Goal: Obtain resource: Obtain resource

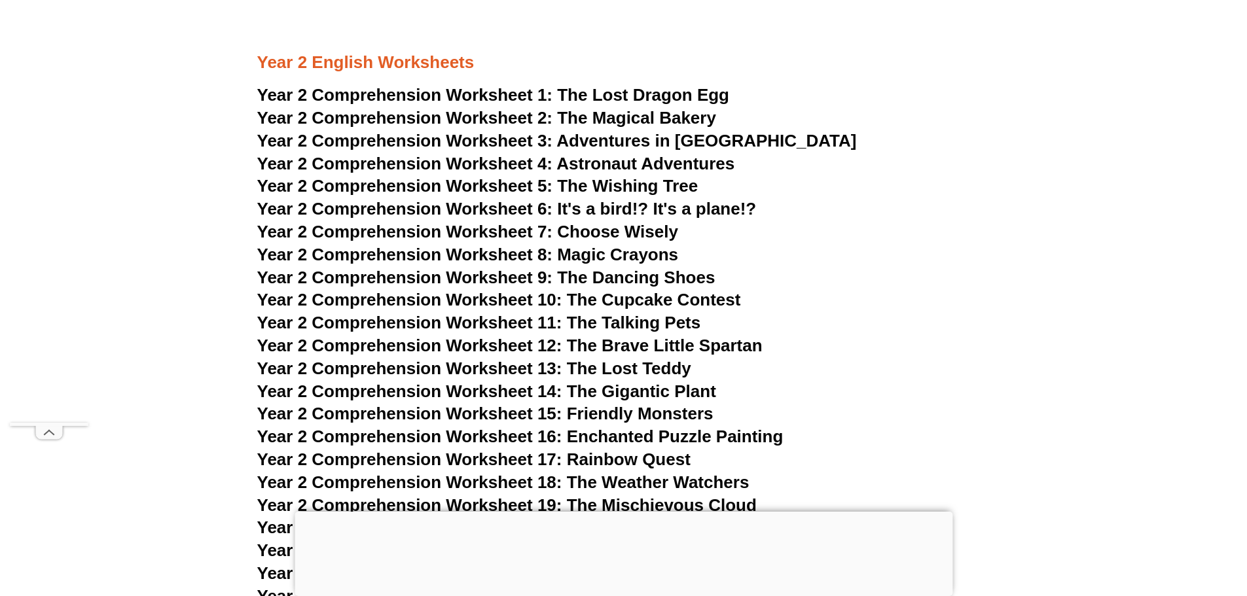
scroll to position [3140, 0]
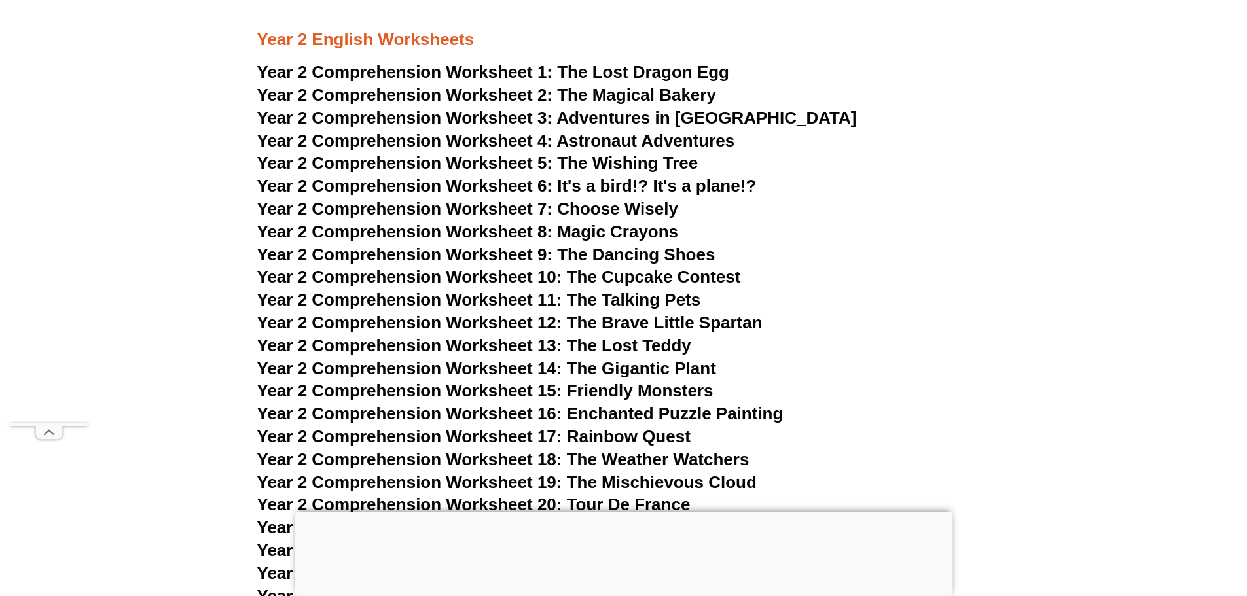
click at [364, 71] on span "Year 2 Comprehension Worksheet 1:" at bounding box center [405, 72] width 296 height 20
click at [537, 97] on span "Year 2 Comprehension Worksheet 2:" at bounding box center [405, 95] width 296 height 20
click at [357, 118] on span "Year 2 Comprehension Worksheet 3:" at bounding box center [405, 118] width 296 height 20
click at [471, 139] on span "Year 2 Comprehension Worksheet 4:" at bounding box center [405, 141] width 296 height 20
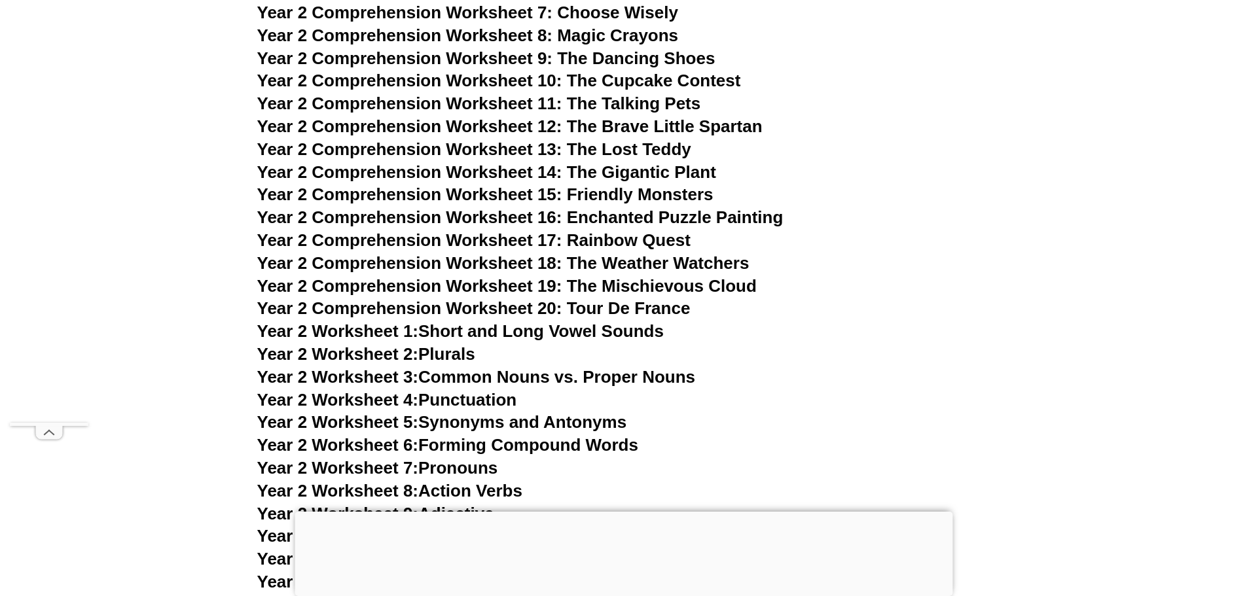
scroll to position [3140, 0]
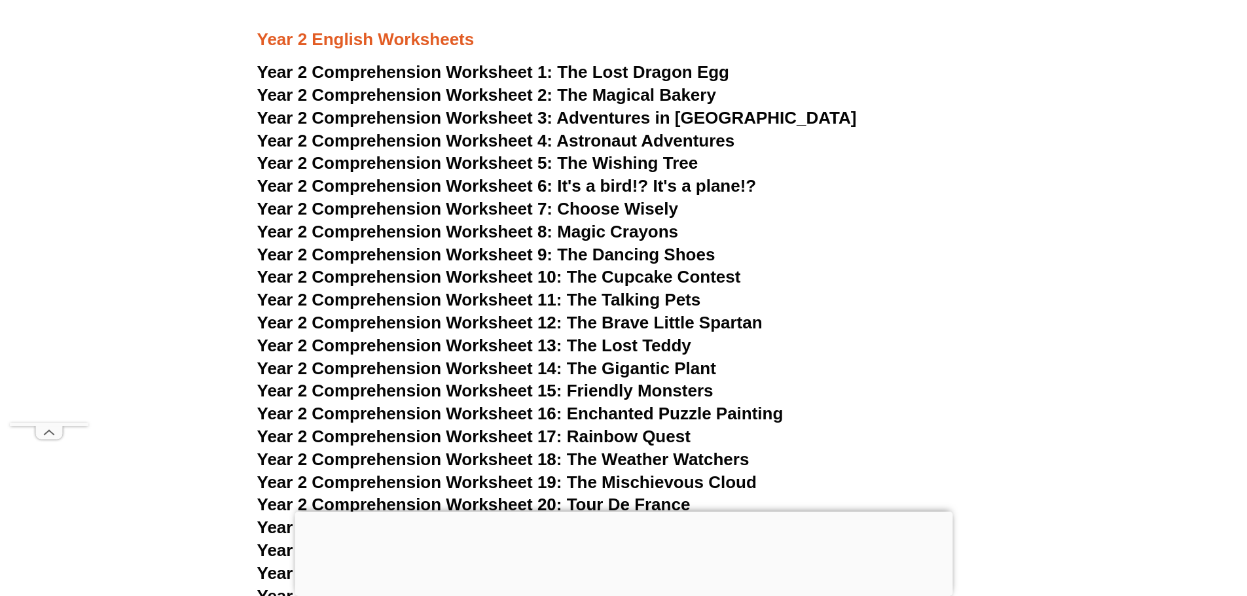
click at [400, 167] on span "Year 2 Comprehension Worksheet 5:" at bounding box center [405, 163] width 296 height 20
click at [444, 181] on span "Year 2 Comprehension Worksheet 6: It's a bird!? It's a plane!?" at bounding box center [506, 186] width 499 height 20
click at [472, 210] on span "Year 2 Comprehension Worksheet 7:" at bounding box center [405, 209] width 296 height 20
click at [413, 235] on span "Year 2 Comprehension Worksheet 8: Magic Crayons" at bounding box center [467, 232] width 421 height 20
click at [536, 257] on span "Year 2 Comprehension Worksheet 9: The Dancing Shoes" at bounding box center [486, 255] width 458 height 20
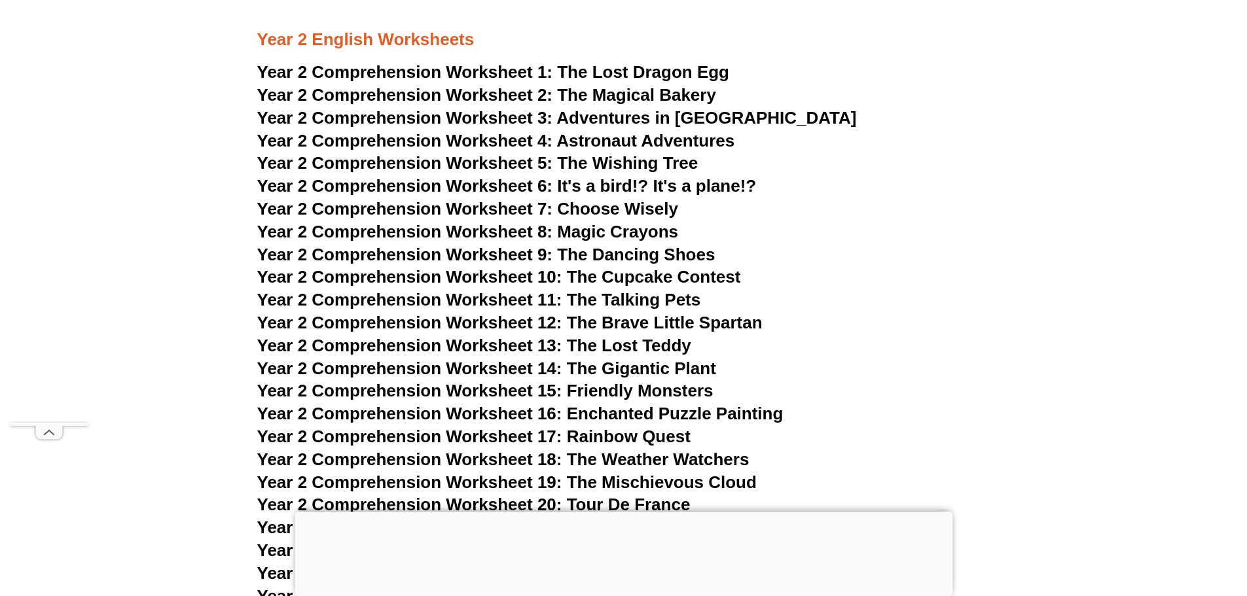
click at [631, 226] on span "Year 2 Comprehension Worksheet 8: Magic Crayons" at bounding box center [467, 232] width 421 height 20
click at [408, 274] on span "Year 2 Comprehension Worksheet 10: The Cupcake Contest" at bounding box center [499, 277] width 484 height 20
click at [339, 298] on span "Year 2 Comprehension Worksheet 11: The Talking Pets" at bounding box center [479, 300] width 444 height 20
click at [472, 319] on span "Year 2 Comprehension Worksheet 12: The Brave Little Spartan" at bounding box center [509, 323] width 505 height 20
click at [632, 346] on span "Year 2 Comprehension Worksheet 13: The Lost Teddy" at bounding box center [474, 346] width 434 height 20
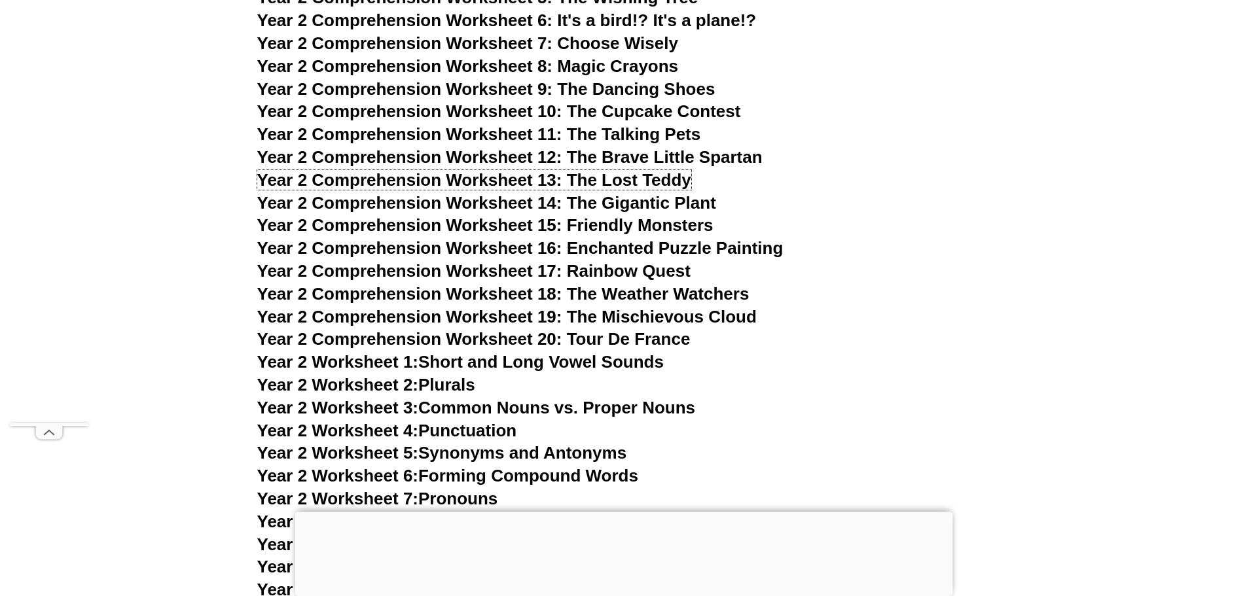
scroll to position [3336, 0]
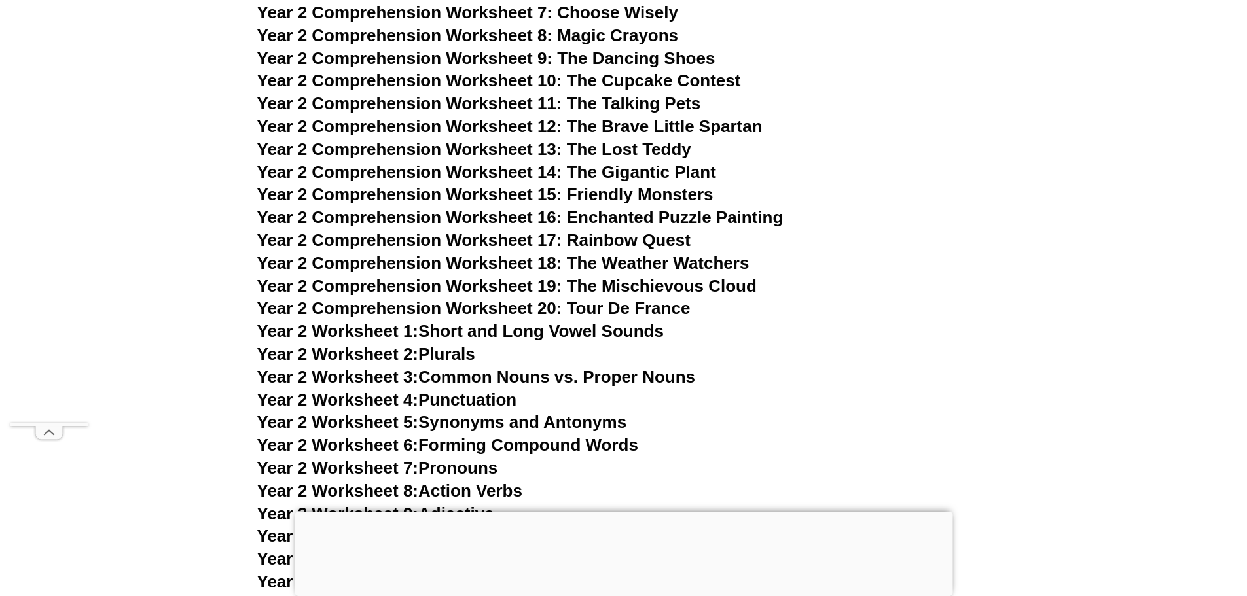
click at [613, 173] on span "Year 2 Comprehension Worksheet 14: The Gigantic Plant" at bounding box center [486, 172] width 459 height 20
click at [607, 194] on span "Year 2 Comprehension Worksheet 15: Friendly Monsters" at bounding box center [485, 195] width 456 height 20
click at [443, 219] on span "Year 2 Comprehension Worksheet 16: Enchanted Puzzle Painting" at bounding box center [520, 217] width 526 height 20
click at [550, 240] on span "Year 2 Comprehension Worksheet 17: Rainbow Quest" at bounding box center [473, 240] width 433 height 20
click at [531, 263] on span "Year 2 Comprehension Worksheet 18: The Weather Watchers" at bounding box center [503, 263] width 492 height 20
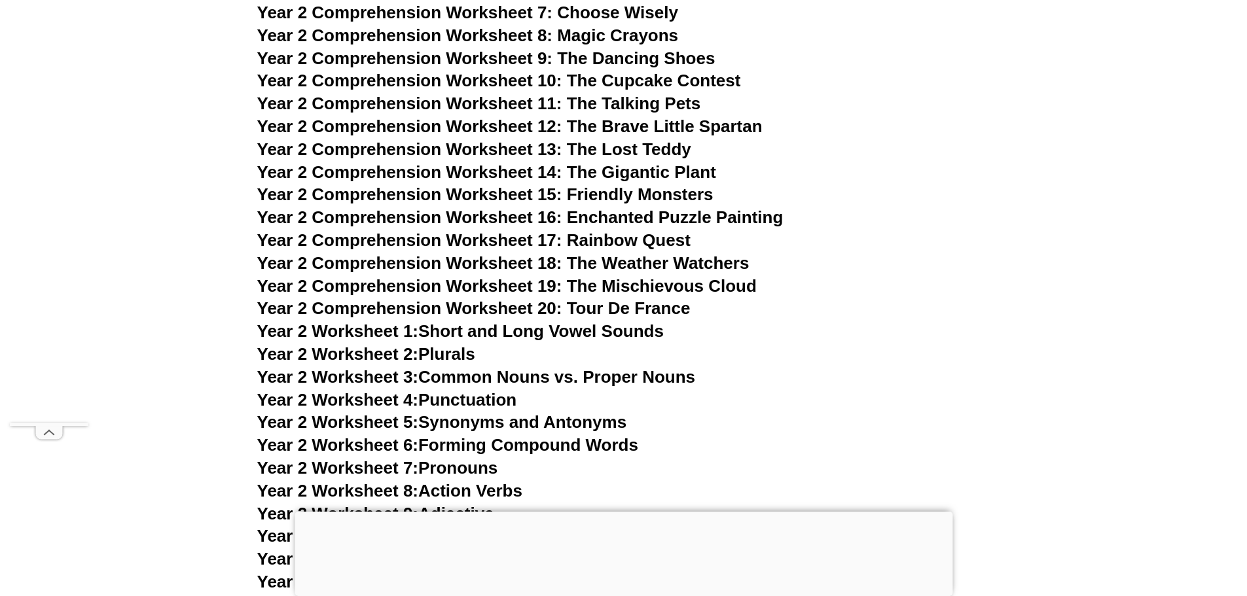
click at [514, 285] on span "Year 2 Comprehension Worksheet 19: The Mischievous Cloud" at bounding box center [506, 286] width 499 height 20
click at [524, 311] on span "Year 2 Comprehension Worksheet 20: Tour De France" at bounding box center [473, 308] width 433 height 20
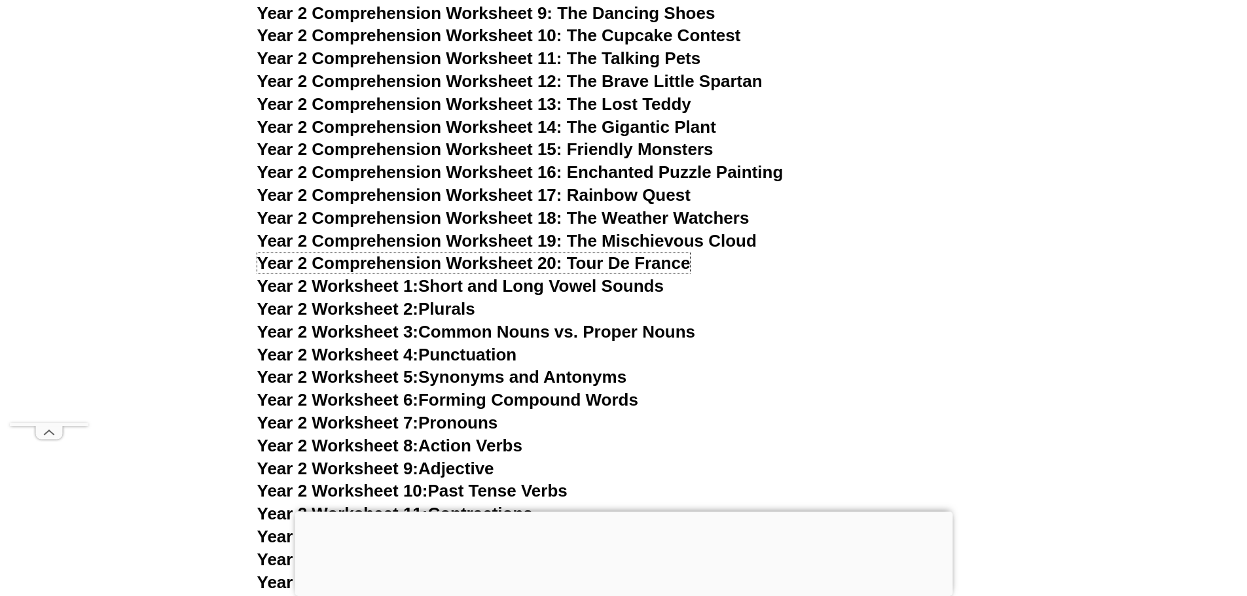
scroll to position [3401, 0]
